Goal: Task Accomplishment & Management: Use online tool/utility

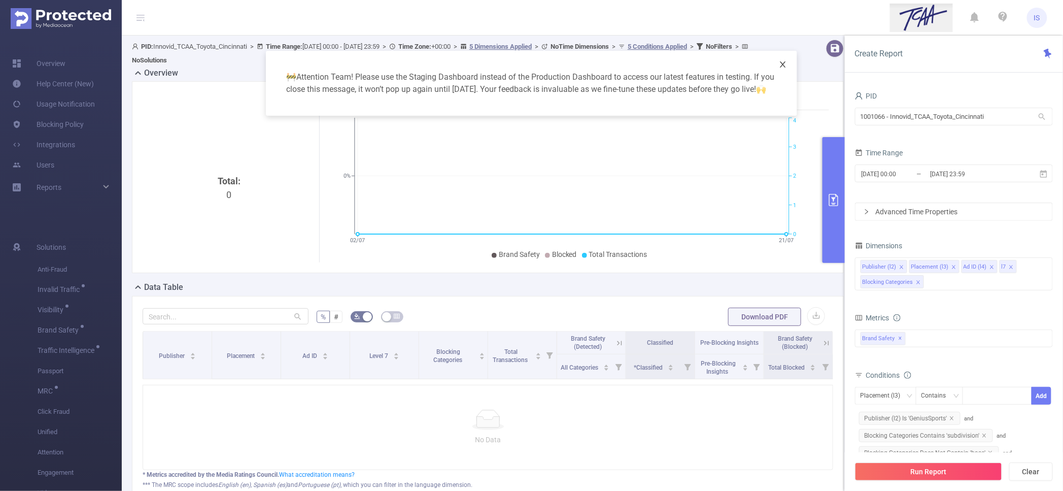
click at [782, 69] on span "Close" at bounding box center [782, 65] width 28 height 28
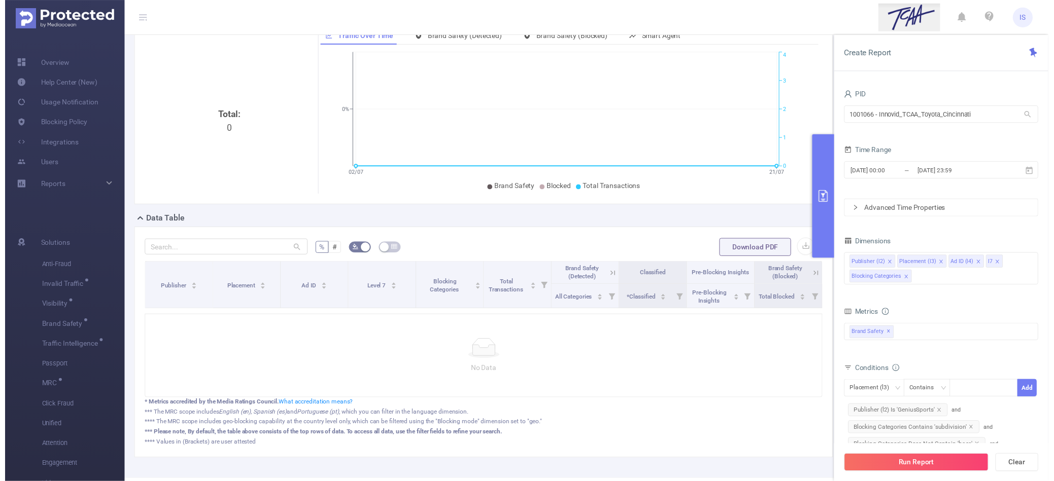
scroll to position [113, 0]
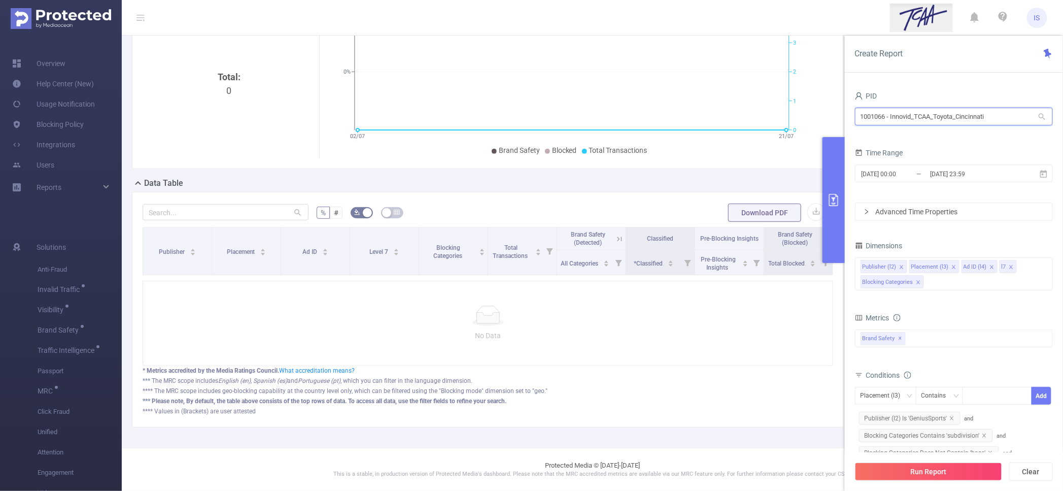
drag, startPoint x: 994, startPoint y: 114, endPoint x: 699, endPoint y: 99, distance: 295.6
click at [699, 99] on section "PID: Innovid_TCAA_Toyota_Cincinnati > Time Range: [DATE] 00:00 - [DATE] 23:59 >…" at bounding box center [592, 190] width 941 height 516
type input "ש"
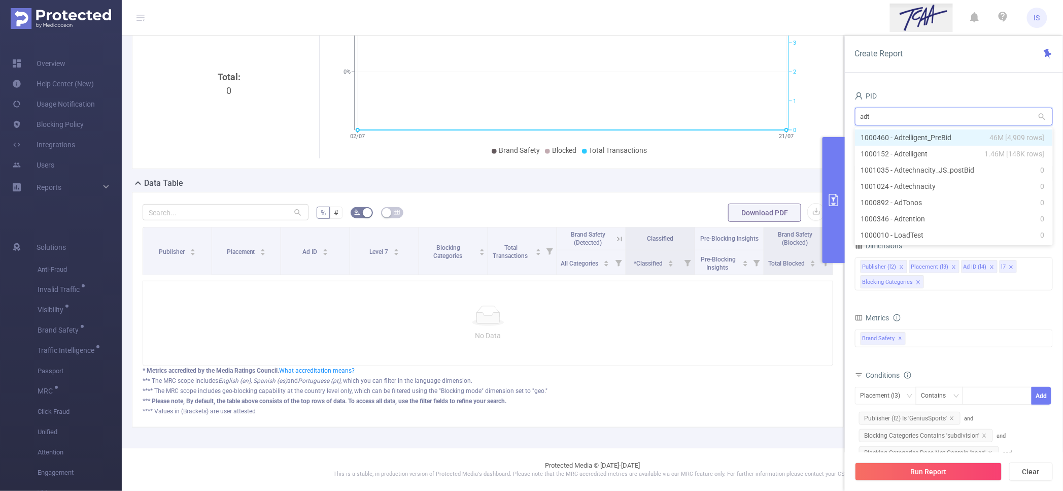
type input "adte"
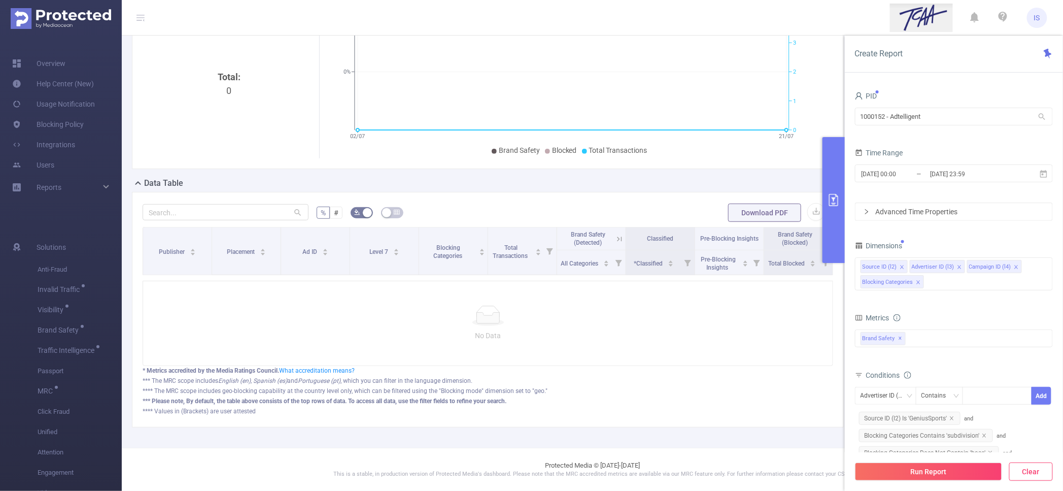
click at [1031, 477] on button "Clear" at bounding box center [1031, 471] width 44 height 18
type input "[DATE] 06:00"
type input "[DATE] 06:59"
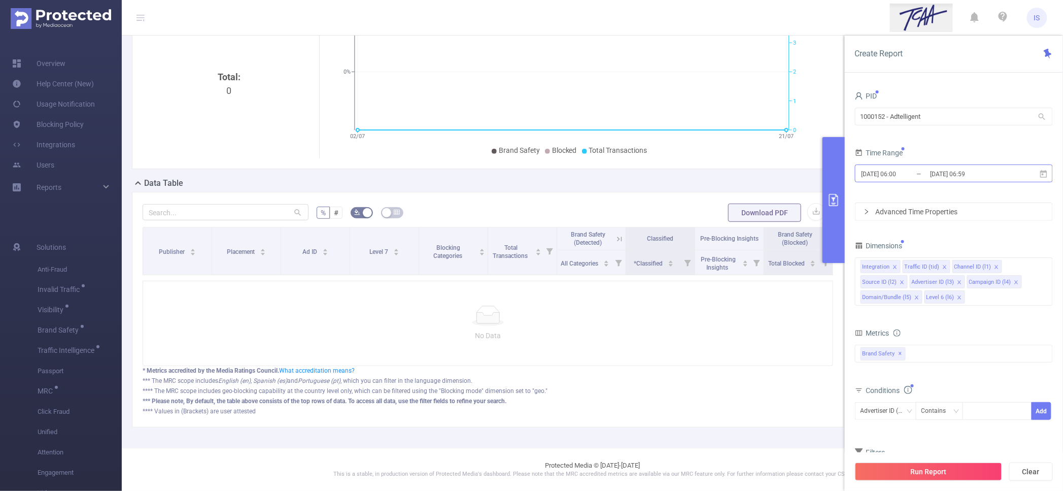
click at [896, 172] on input "[DATE] 06:00" at bounding box center [901, 174] width 82 height 14
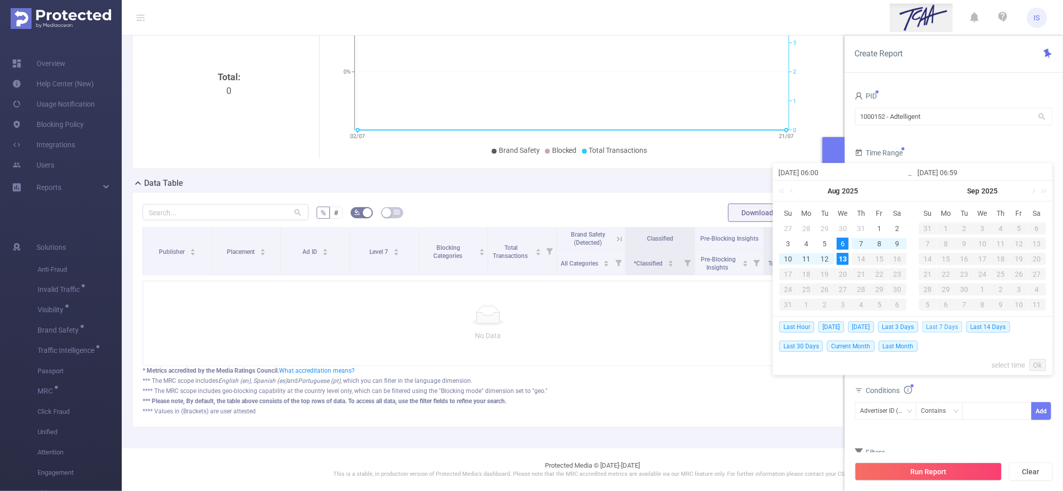
click at [959, 330] on span "Last 7 Days" at bounding box center [942, 326] width 40 height 11
type input "[DATE] 00:00"
type input "[DATE] 23:59"
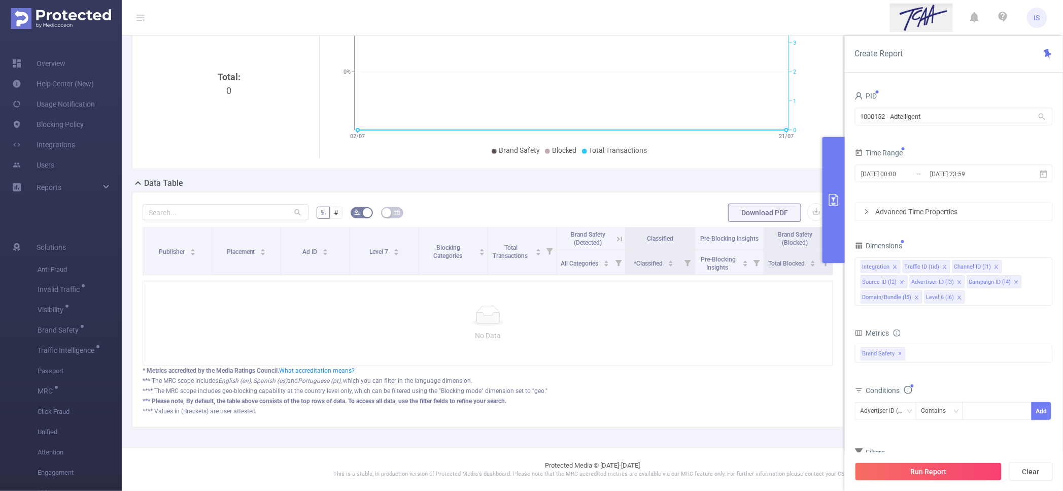
click at [959, 330] on div "Metrics" at bounding box center [954, 334] width 198 height 17
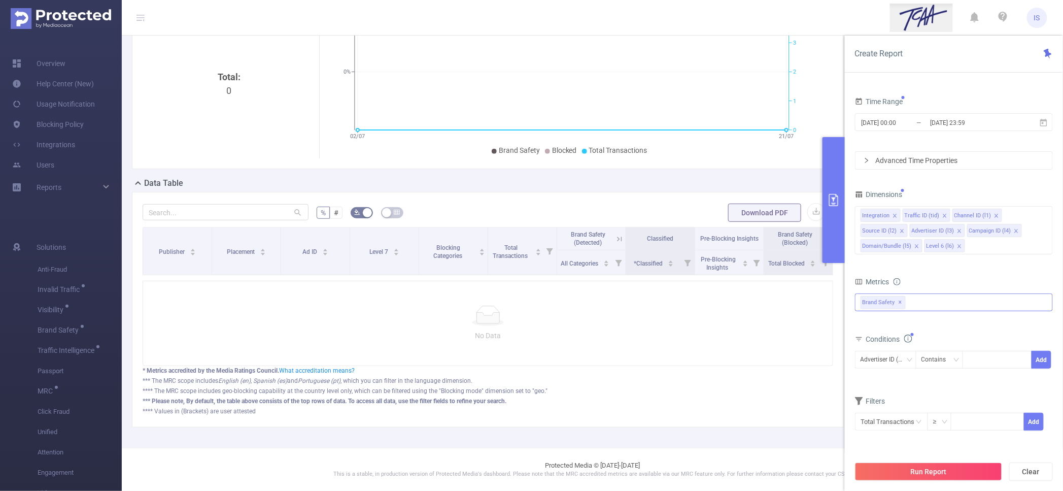
click at [899, 301] on span "✕" at bounding box center [900, 302] width 4 height 12
click at [917, 303] on div at bounding box center [954, 303] width 198 height 16
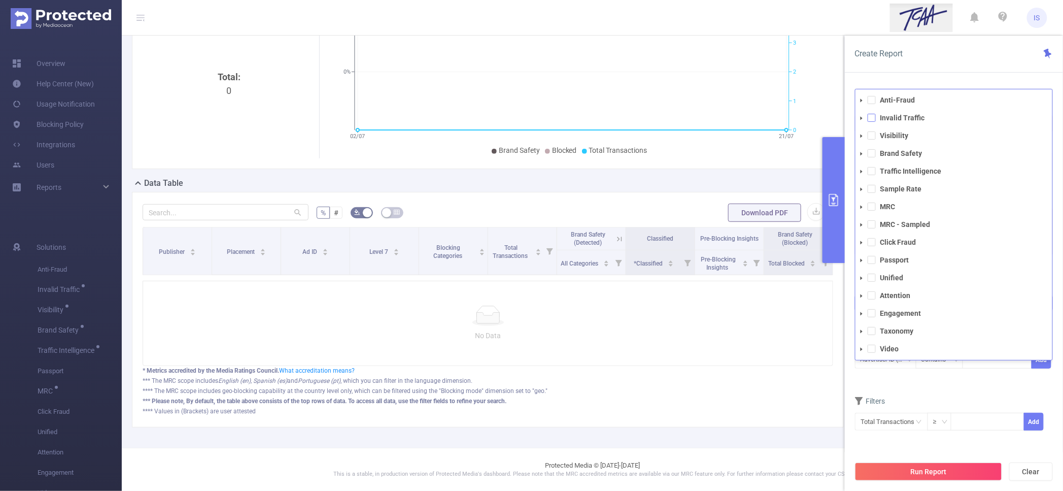
click at [871, 118] on span at bounding box center [871, 118] width 8 height 8
click at [926, 390] on form "Dimensions Integration Traffic ID (tid) Channel ID (l1) Source ID (l2) Advertis…" at bounding box center [954, 317] width 198 height 256
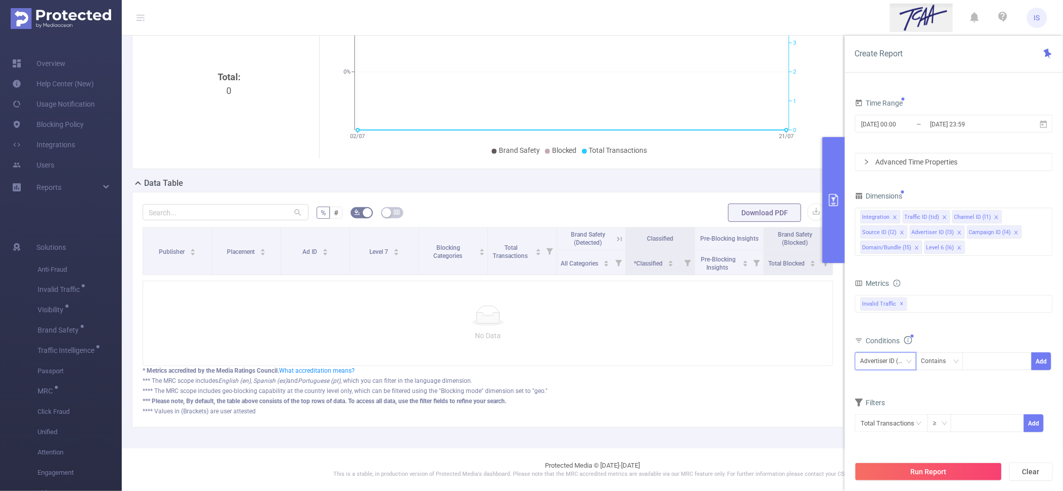
click at [887, 361] on div "Advertiser ID (l3)" at bounding box center [885, 361] width 50 height 17
click at [885, 276] on li "Source ID (l2)" at bounding box center [892, 278] width 74 height 16
click at [981, 360] on div at bounding box center [997, 361] width 58 height 17
paste input "936246"
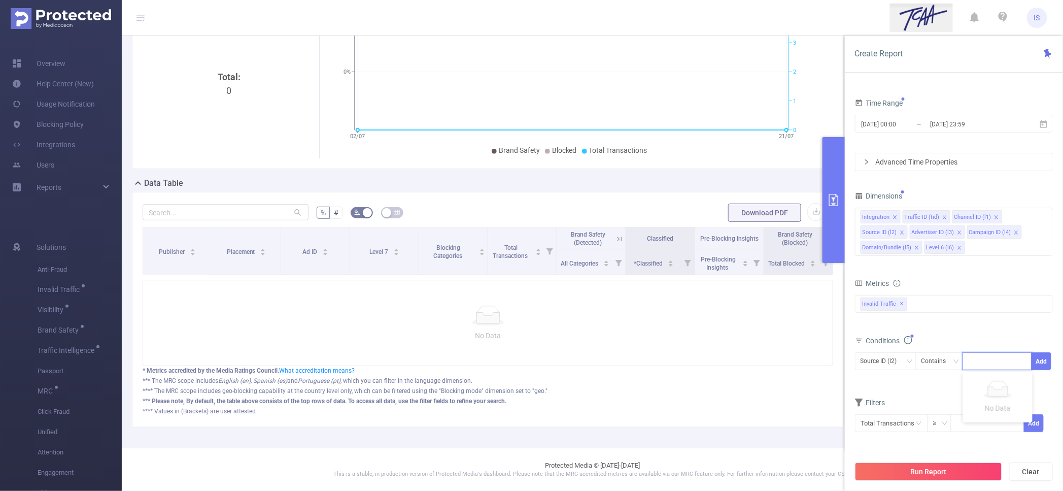
type input "936246"
click at [987, 377] on li "936246" at bounding box center [997, 382] width 69 height 16
click at [1044, 364] on button "Add" at bounding box center [1041, 361] width 20 height 18
click at [933, 470] on button "Run Report" at bounding box center [928, 471] width 147 height 18
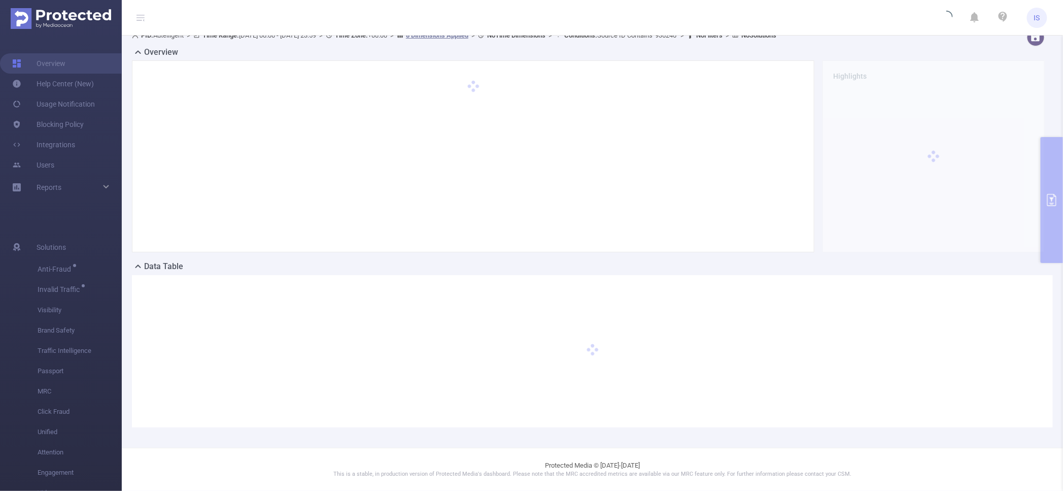
scroll to position [11, 0]
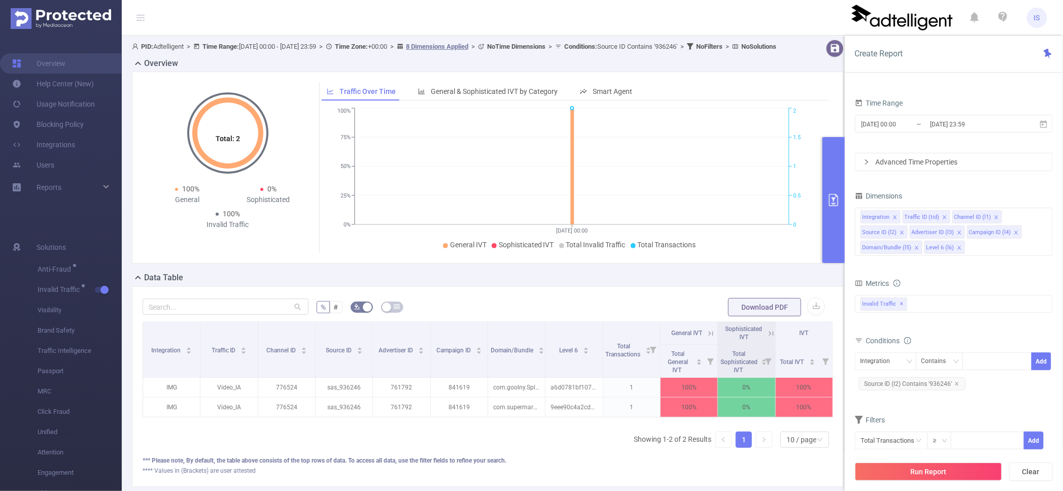
click at [706, 338] on icon at bounding box center [710, 333] width 9 height 9
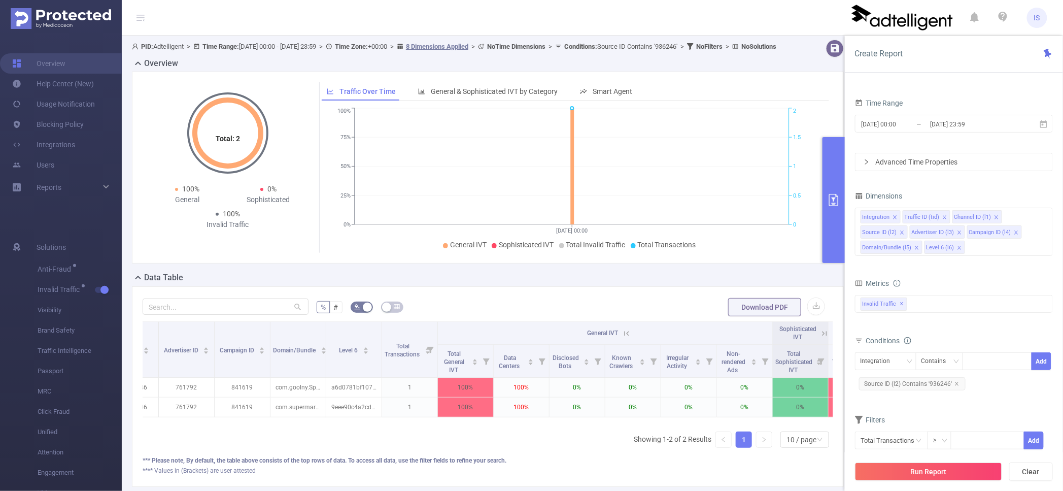
scroll to position [0, 269]
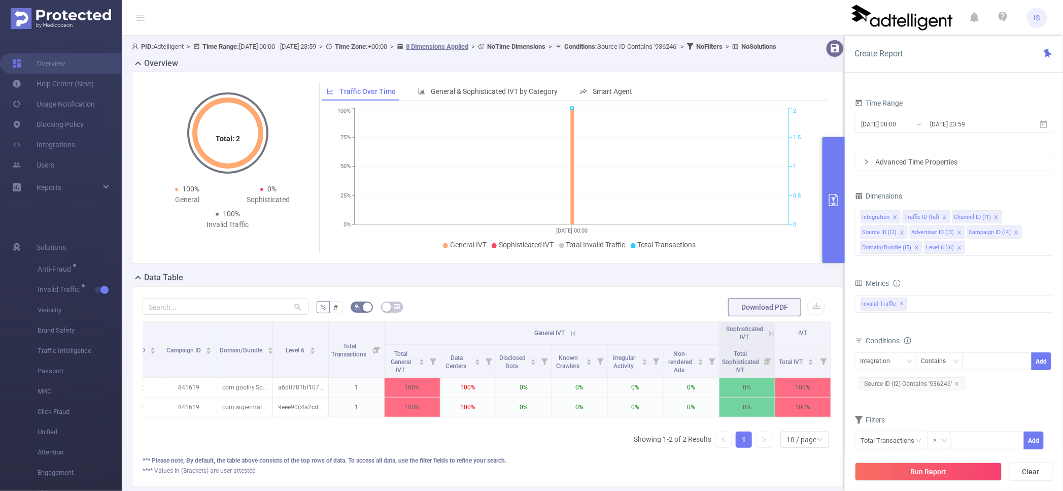
click at [766, 338] on icon at bounding box center [770, 333] width 9 height 9
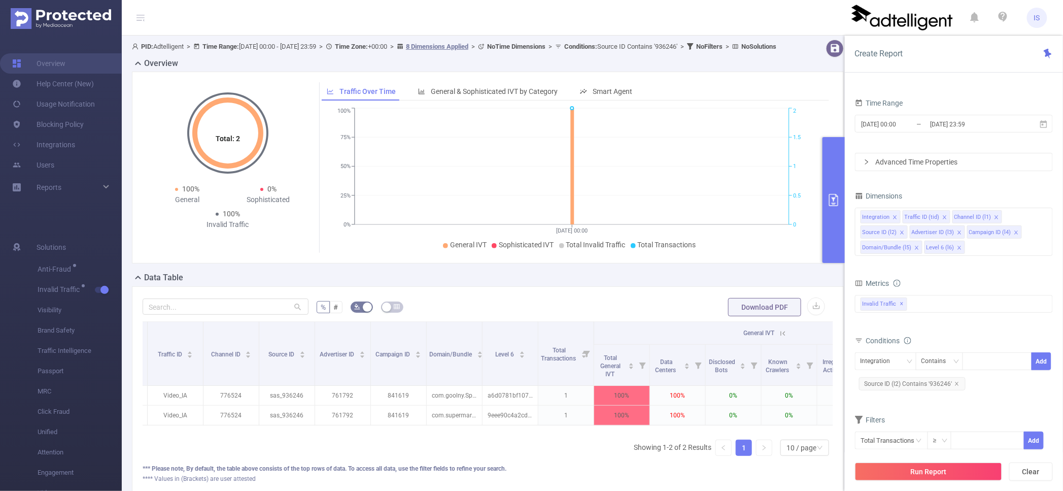
scroll to position [0, 0]
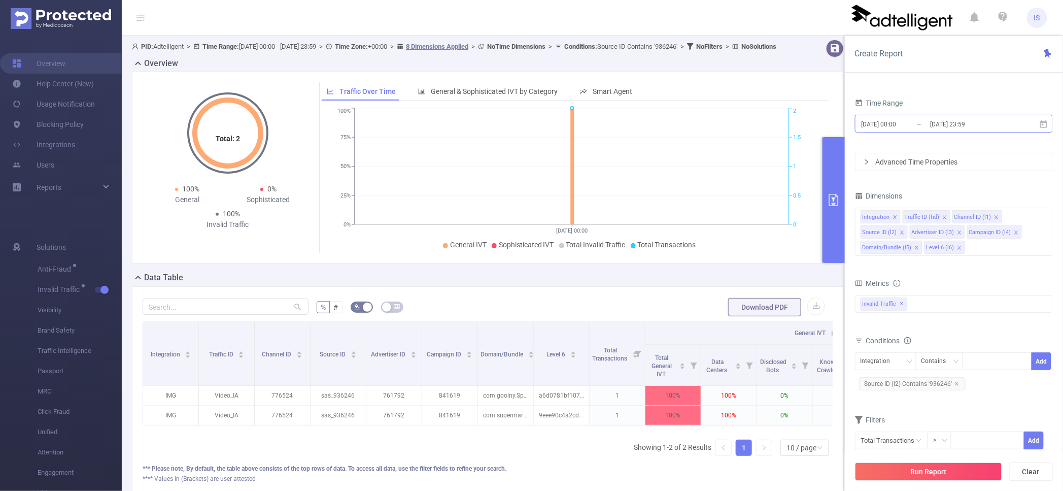
click at [937, 125] on input "[DATE] 23:59" at bounding box center [970, 124] width 82 height 14
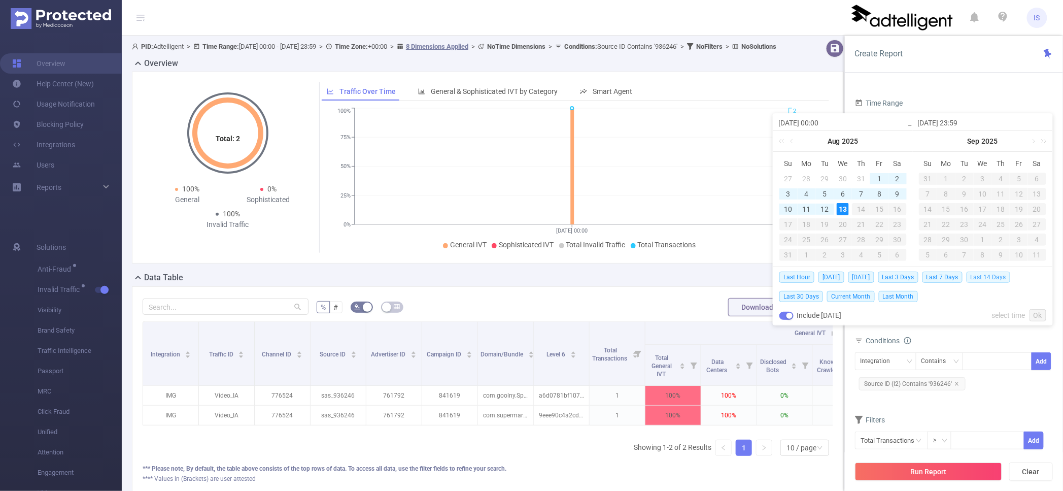
click at [999, 276] on span "Last 14 Days" at bounding box center [988, 276] width 44 height 11
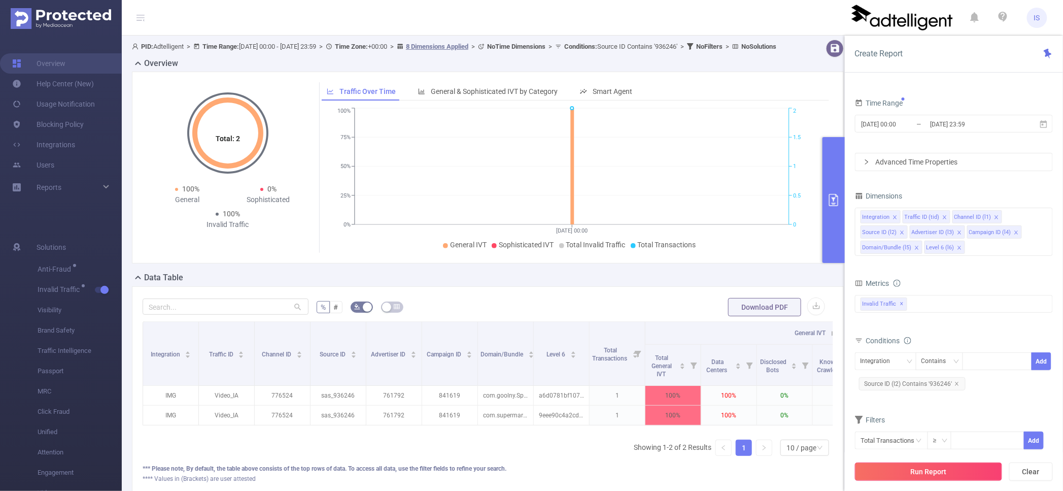
click at [917, 468] on button "Run Report" at bounding box center [928, 471] width 147 height 18
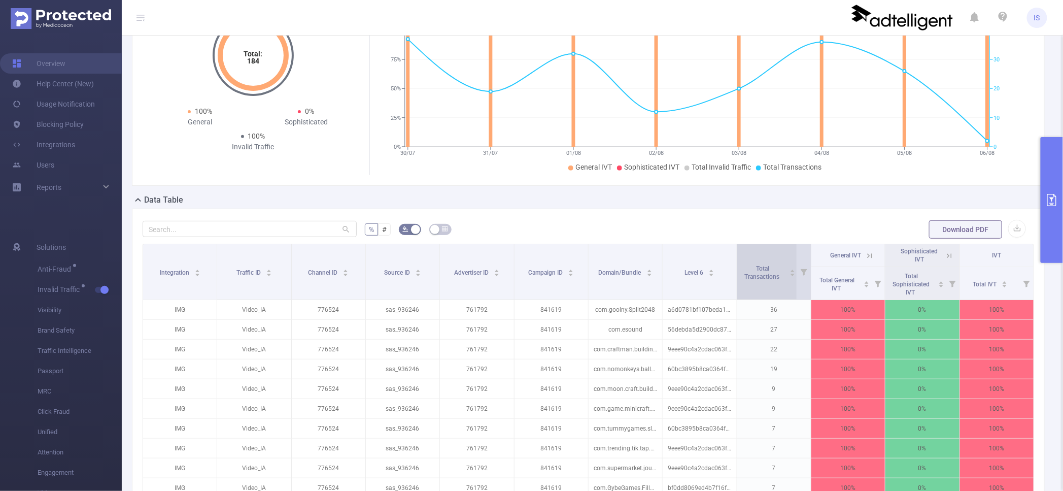
scroll to position [190, 0]
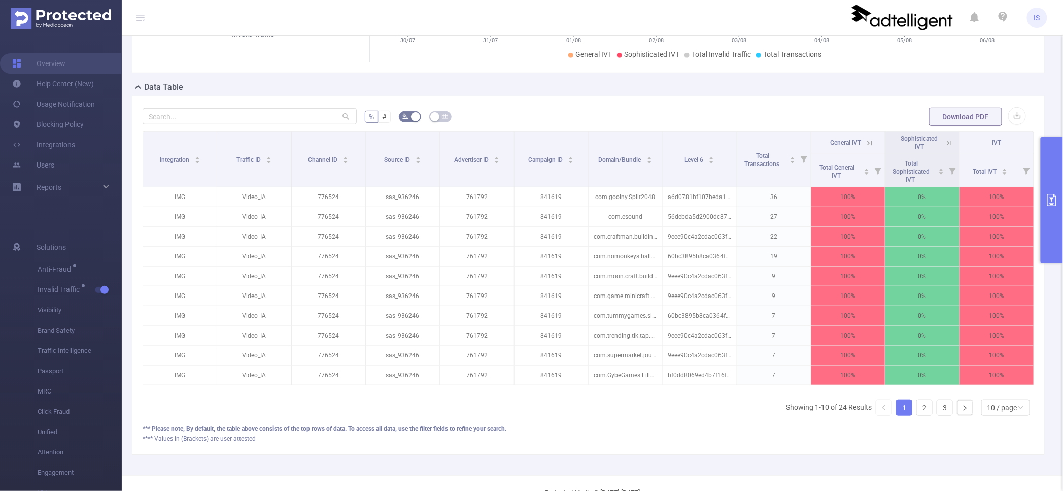
click at [865, 145] on icon at bounding box center [869, 142] width 9 height 9
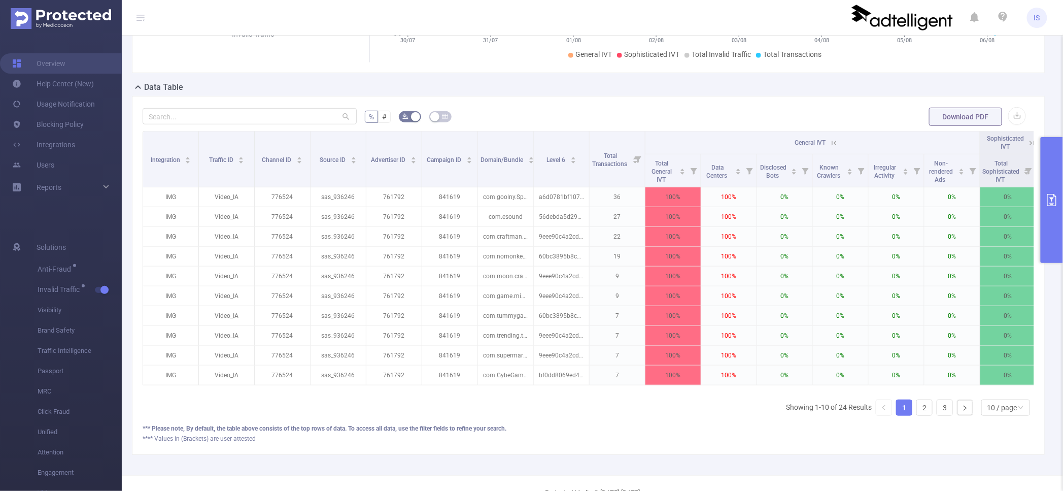
click at [837, 145] on icon at bounding box center [833, 142] width 9 height 9
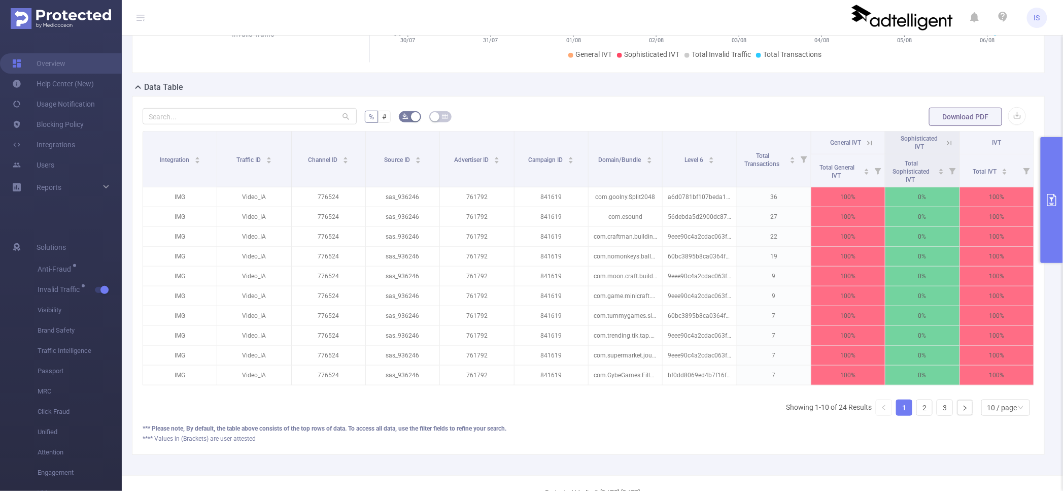
click at [945, 144] on icon at bounding box center [949, 142] width 9 height 9
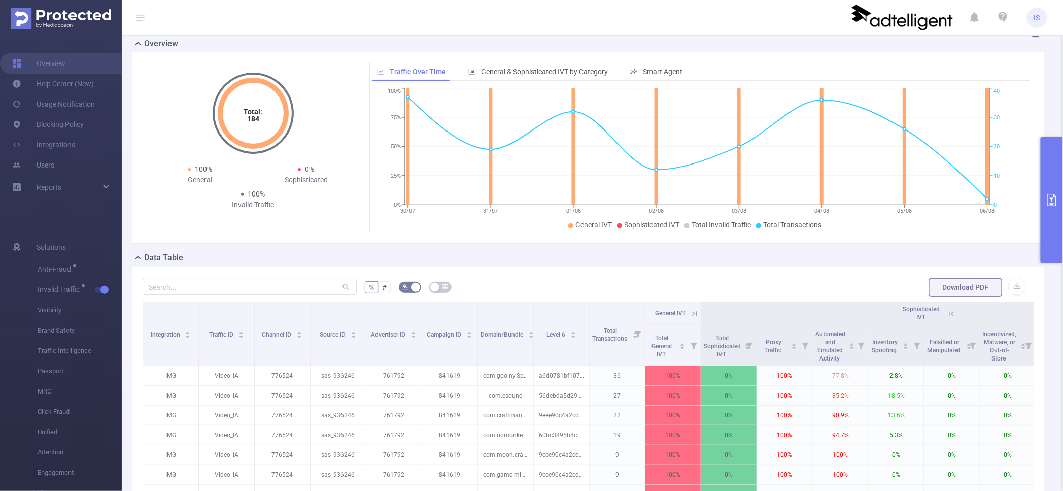
scroll to position [0, 0]
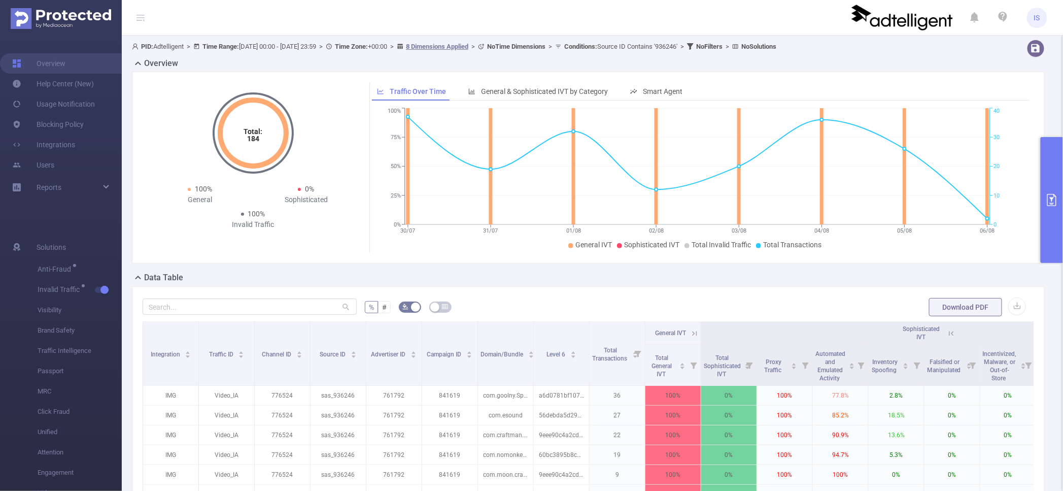
click at [1060, 153] on button "primary" at bounding box center [1051, 200] width 22 height 126
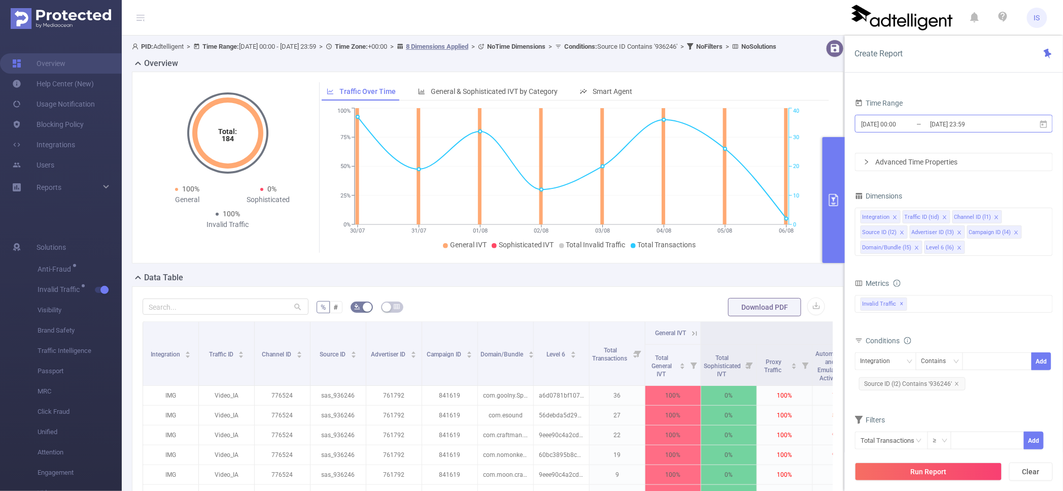
click at [925, 129] on input "[DATE] 00:00" at bounding box center [901, 124] width 82 height 14
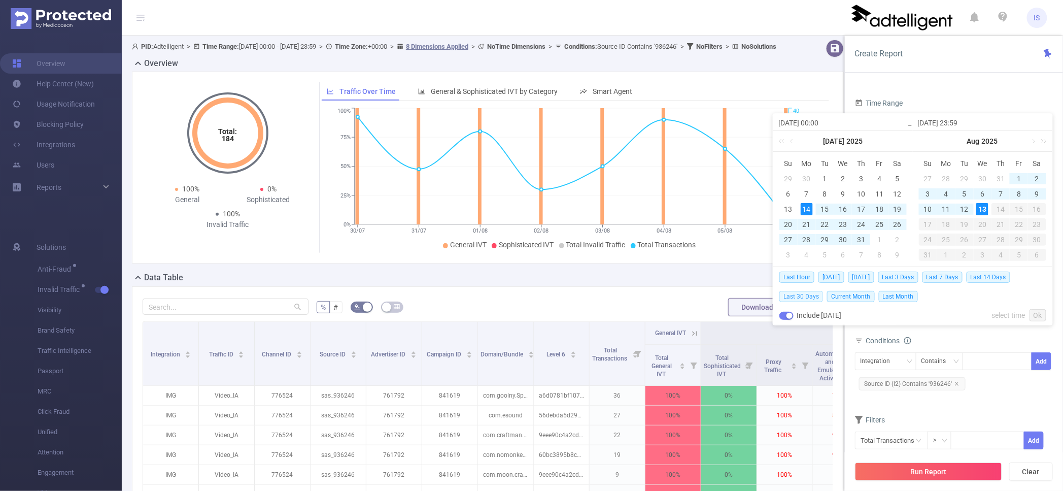
click at [806, 299] on span "Last 30 Days" at bounding box center [801, 296] width 44 height 11
type input "[DATE] 00:00"
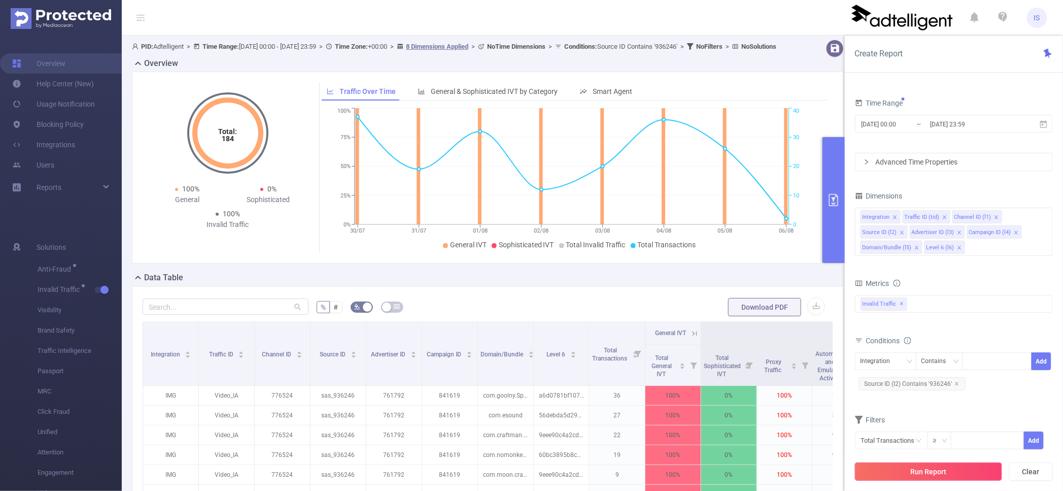
click at [946, 469] on button "Run Report" at bounding box center [928, 471] width 147 height 18
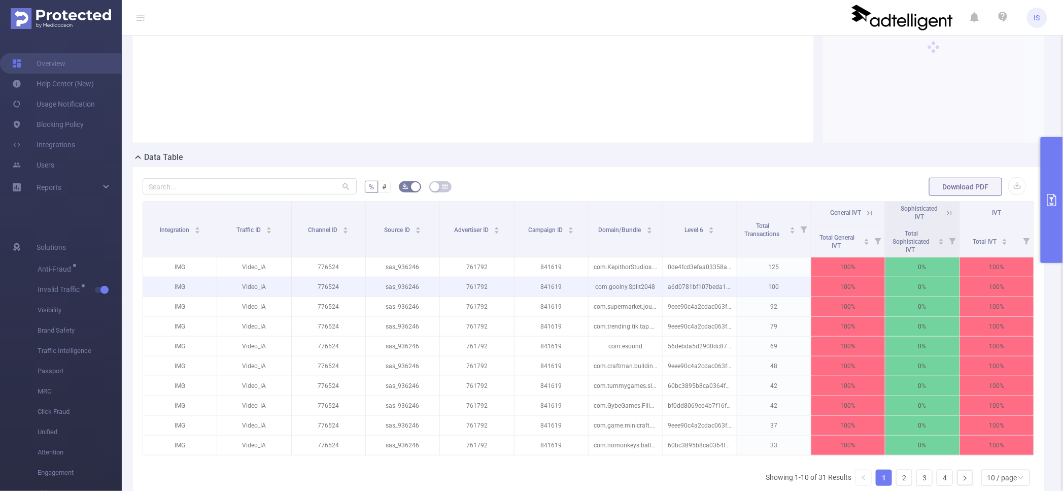
scroll to position [126, 0]
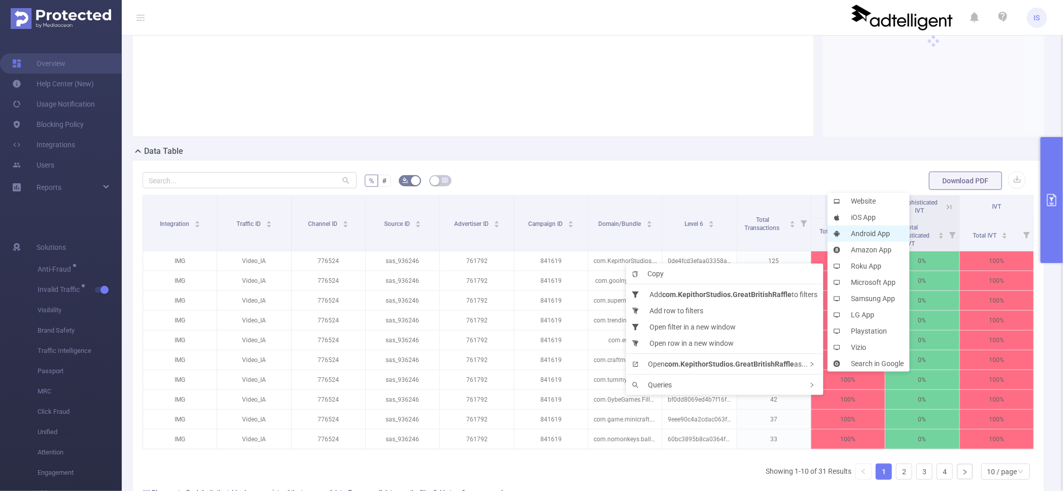
click at [872, 236] on li "Android App" at bounding box center [868, 233] width 82 height 16
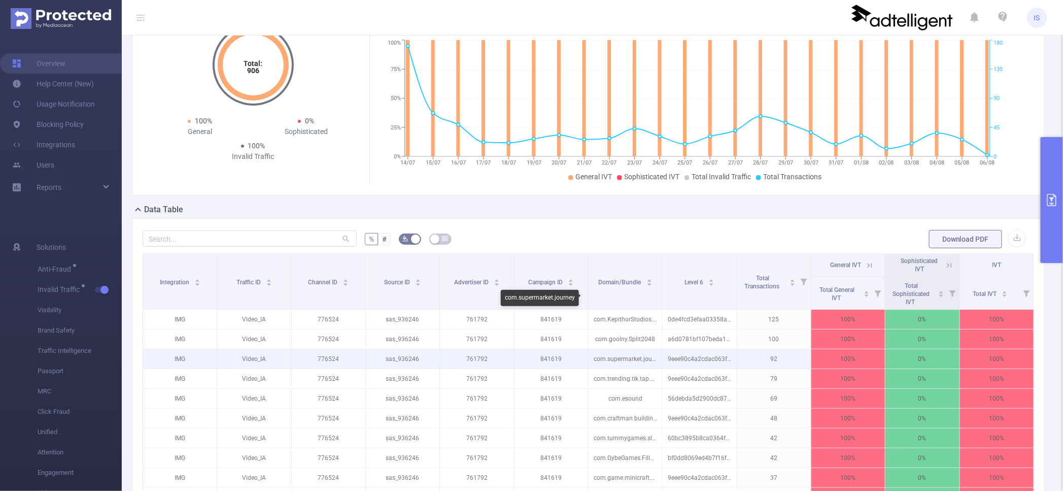
scroll to position [0, 0]
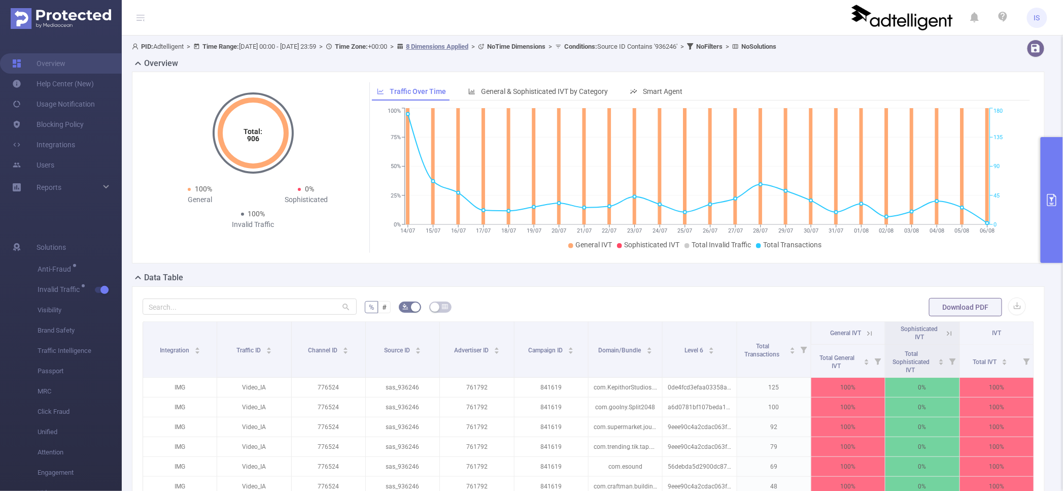
click at [945, 333] on icon at bounding box center [949, 333] width 9 height 9
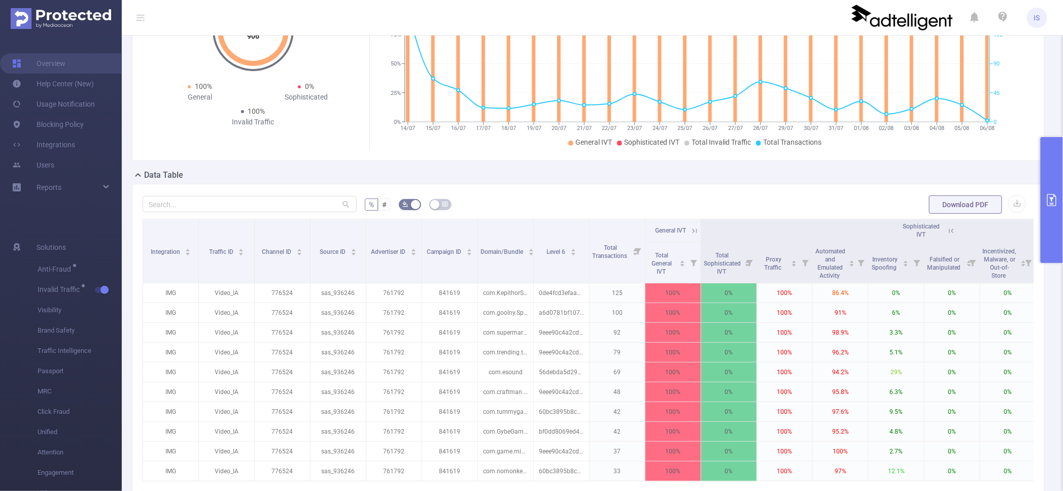
scroll to position [190, 0]
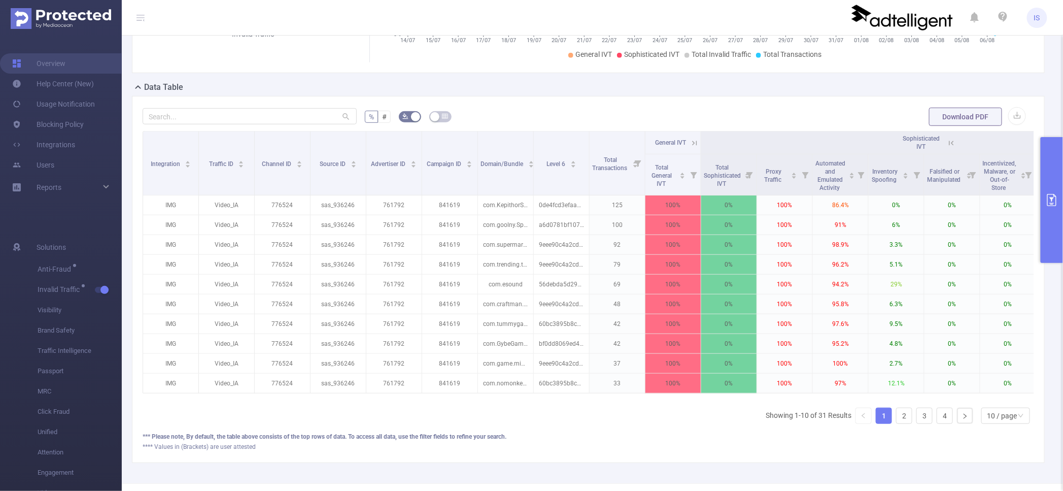
click at [948, 144] on icon at bounding box center [951, 142] width 9 height 9
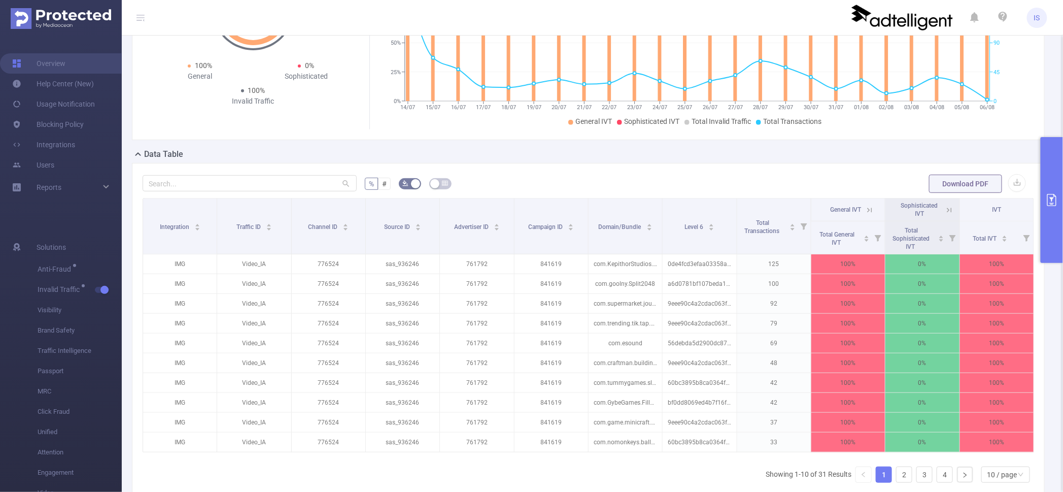
scroll to position [126, 0]
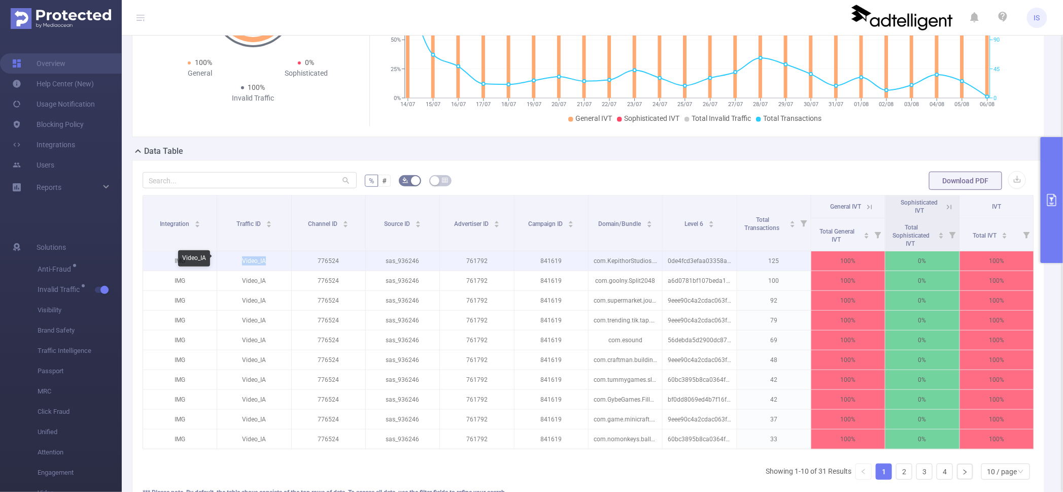
drag, startPoint x: 271, startPoint y: 260, endPoint x: 241, endPoint y: 262, distance: 30.5
click at [241, 262] on p "Video_IA" at bounding box center [254, 260] width 74 height 19
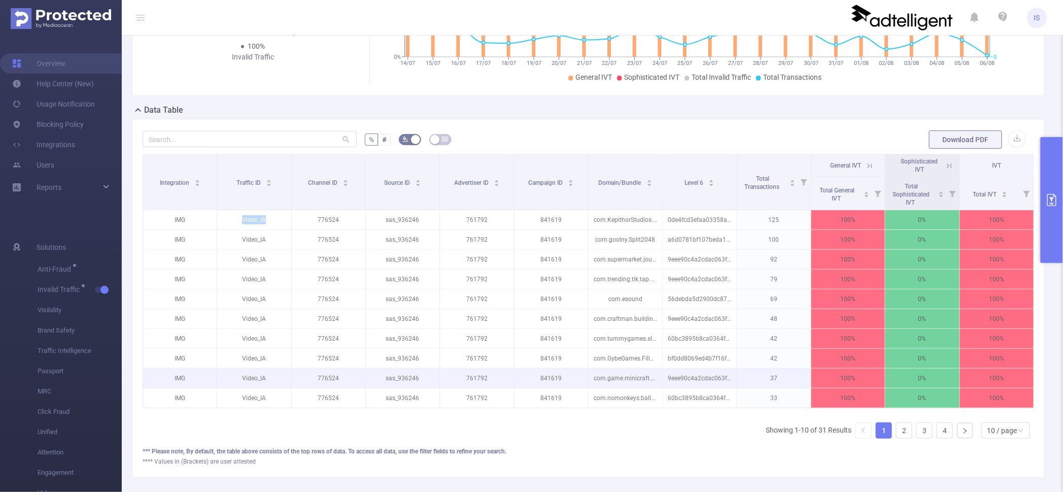
scroll to position [190, 0]
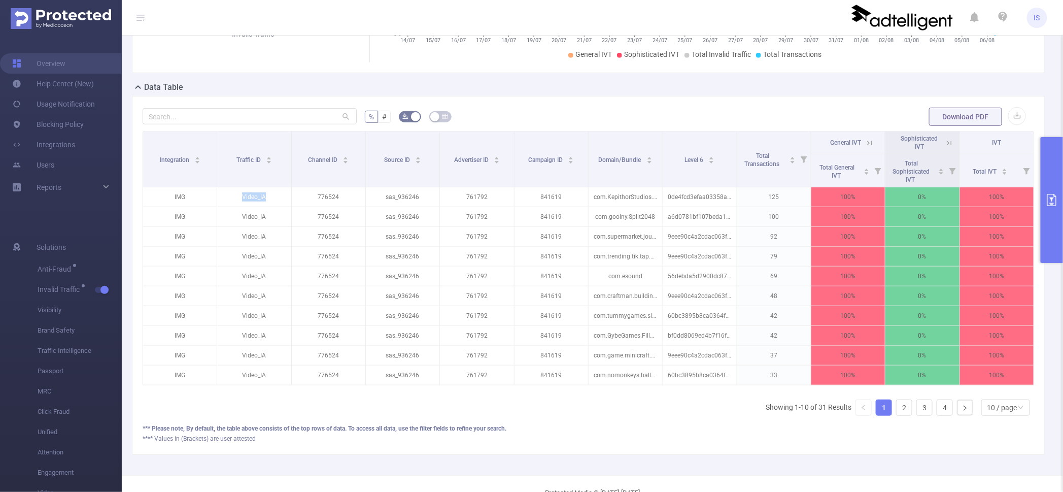
click at [1050, 175] on button "primary" at bounding box center [1051, 200] width 22 height 126
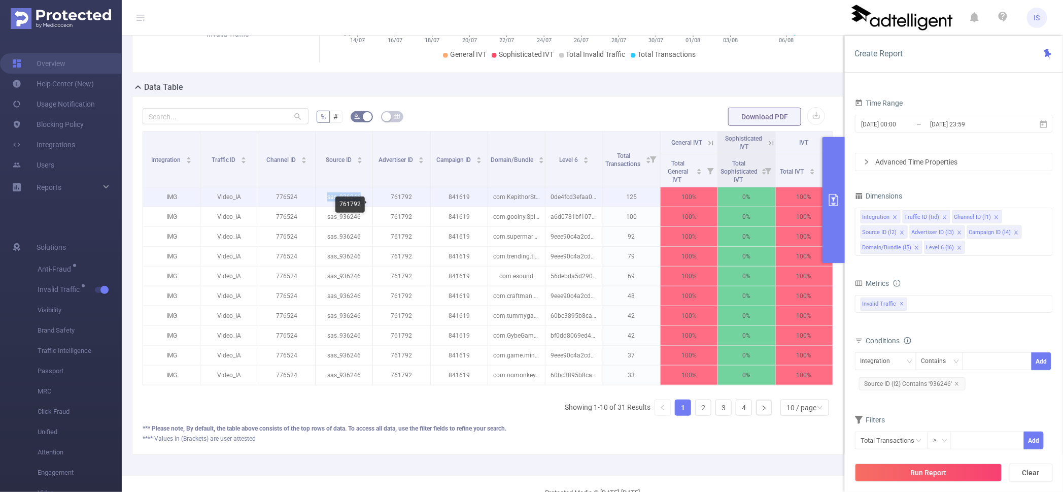
drag, startPoint x: 322, startPoint y: 206, endPoint x: 379, endPoint y: 203, distance: 57.4
click at [379, 203] on tr "IMG Video_IA 776524 sas_936246 761792 841619 com.KepithorStudios.GreatBritishRa…" at bounding box center [488, 197] width 690 height 20
copy p "sas_936246"
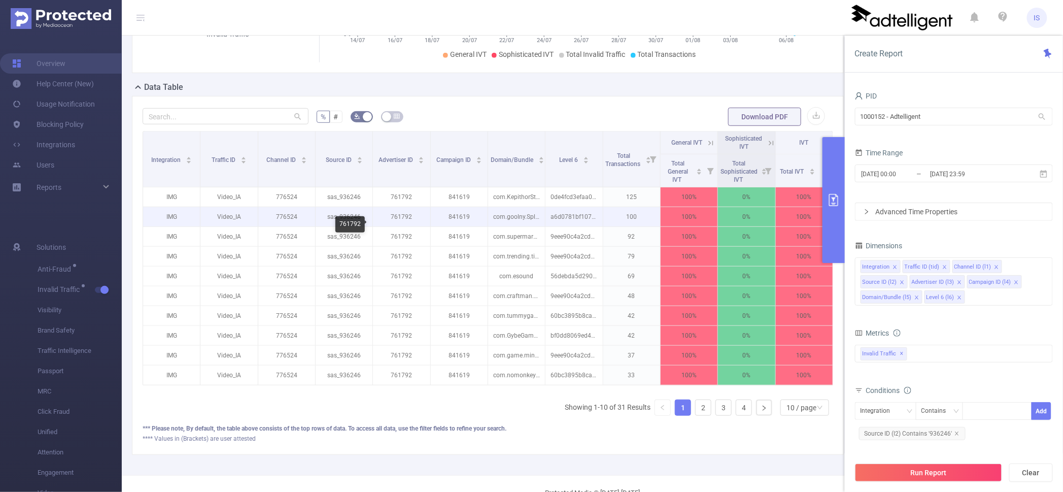
click at [361, 223] on div "761792" at bounding box center [349, 224] width 29 height 16
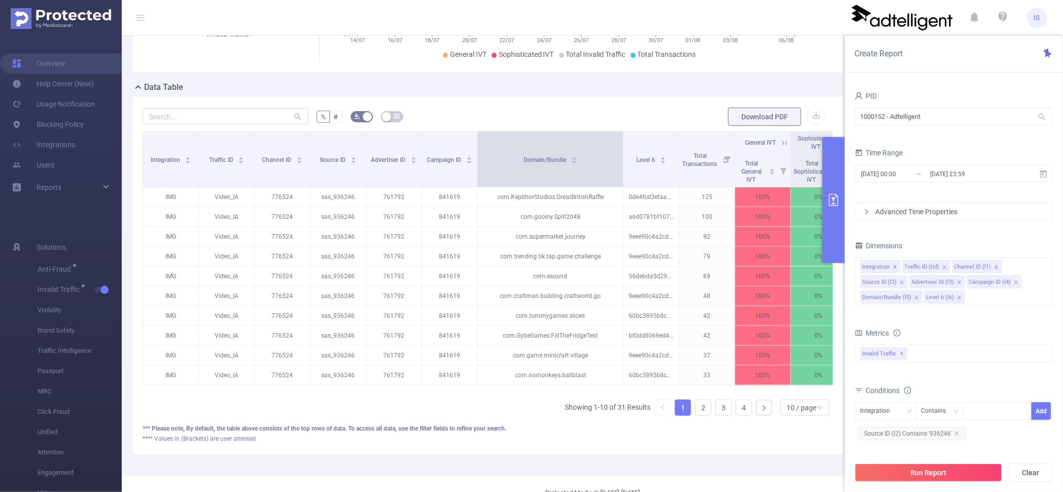
drag, startPoint x: 538, startPoint y: 163, endPoint x: 622, endPoint y: 159, distance: 84.3
click at [622, 159] on span at bounding box center [622, 158] width 5 height 55
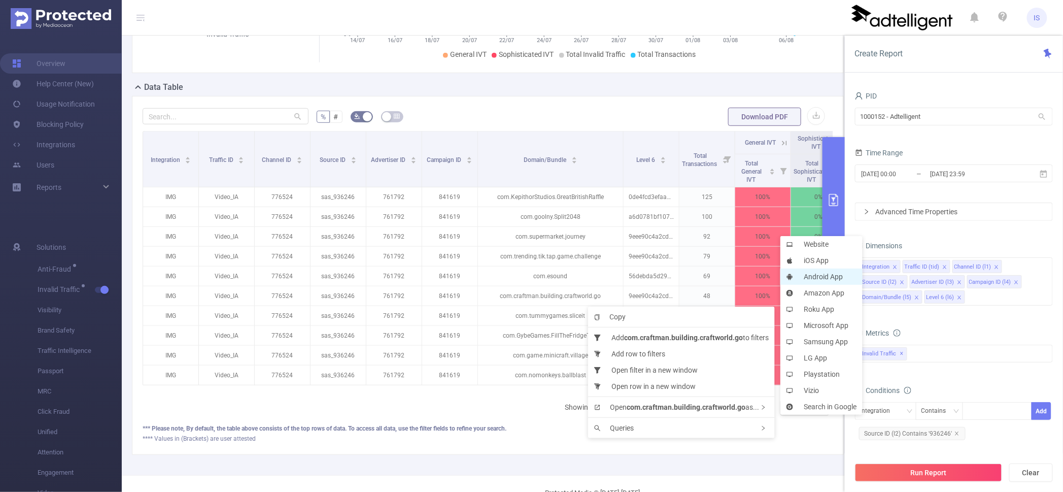
click at [821, 278] on li "Android App" at bounding box center [821, 276] width 82 height 16
